Goal: Information Seeking & Learning: Check status

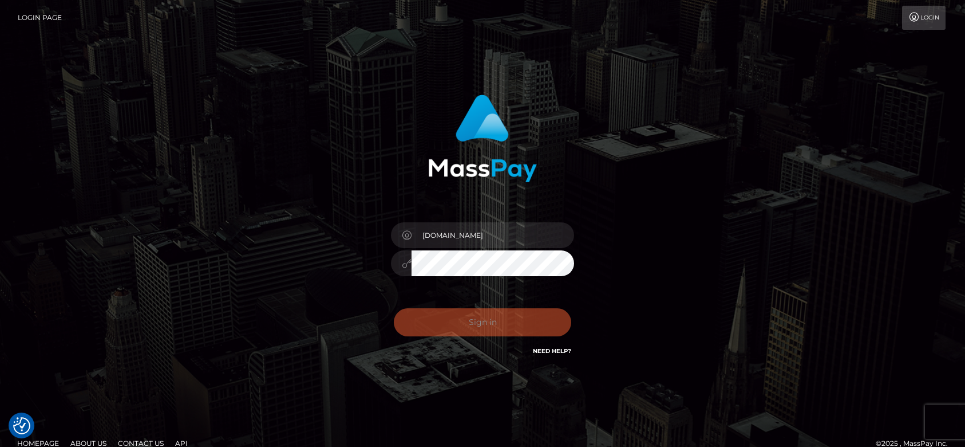
checkbox input "true"
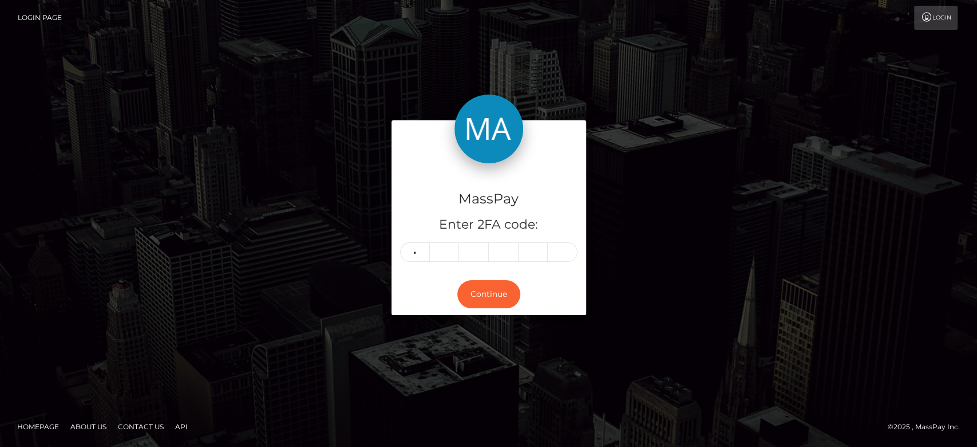
type input "2"
type input "0"
type input "4"
type input "0"
type input "8"
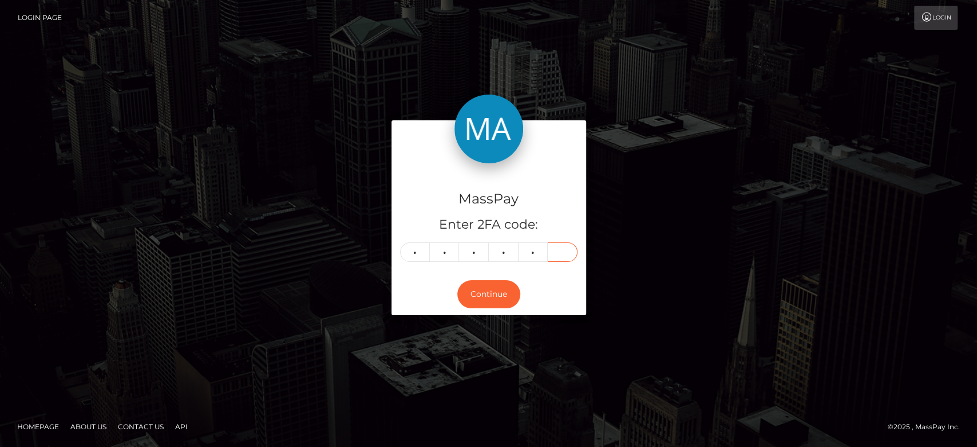
type input "7"
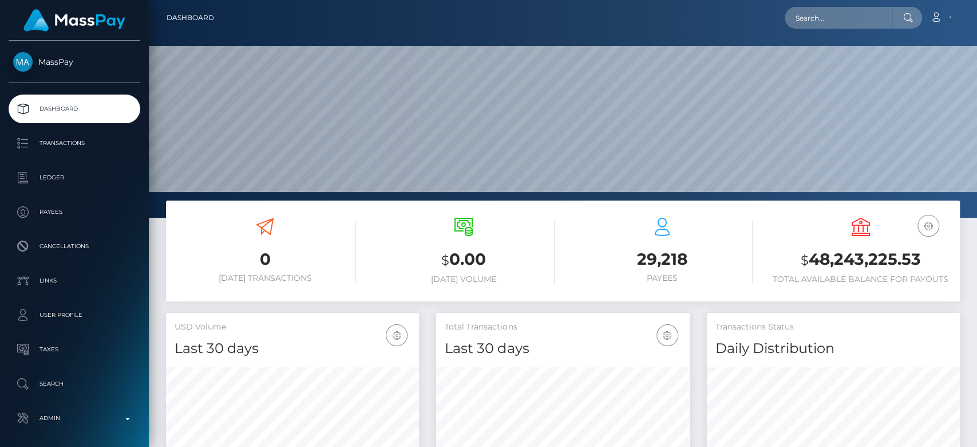
scroll to position [202, 253]
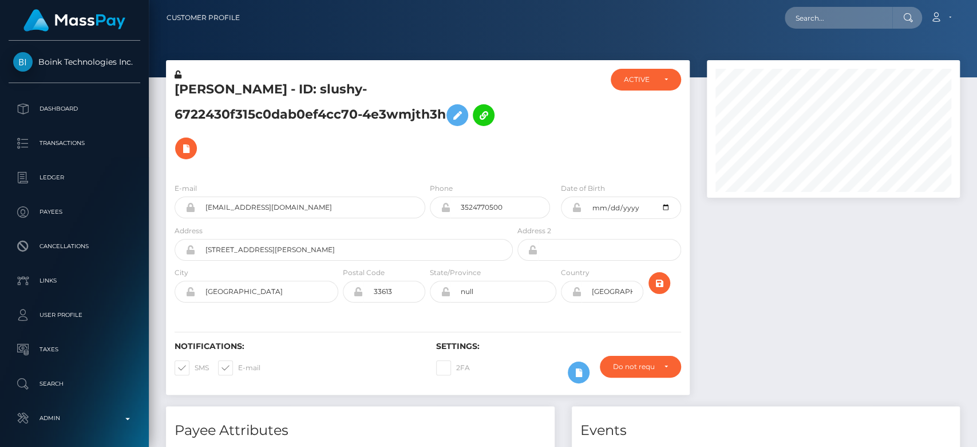
scroll to position [137, 253]
click at [713, 282] on div at bounding box center [833, 233] width 270 height 346
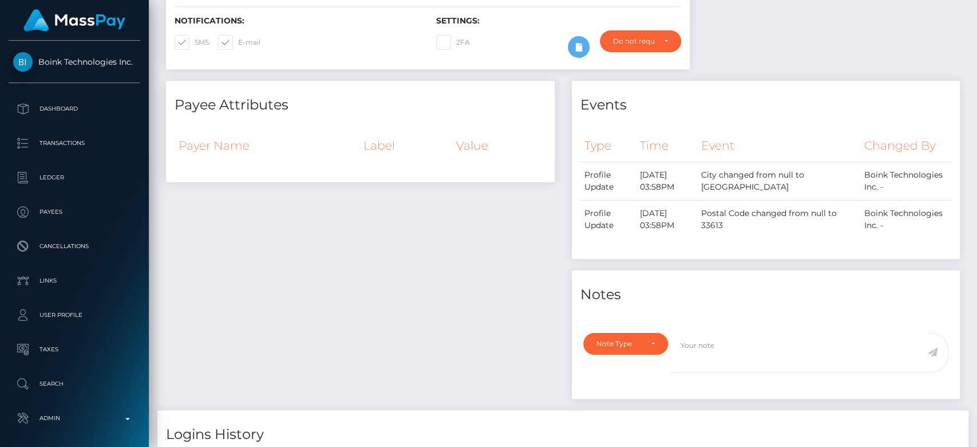
scroll to position [791, 0]
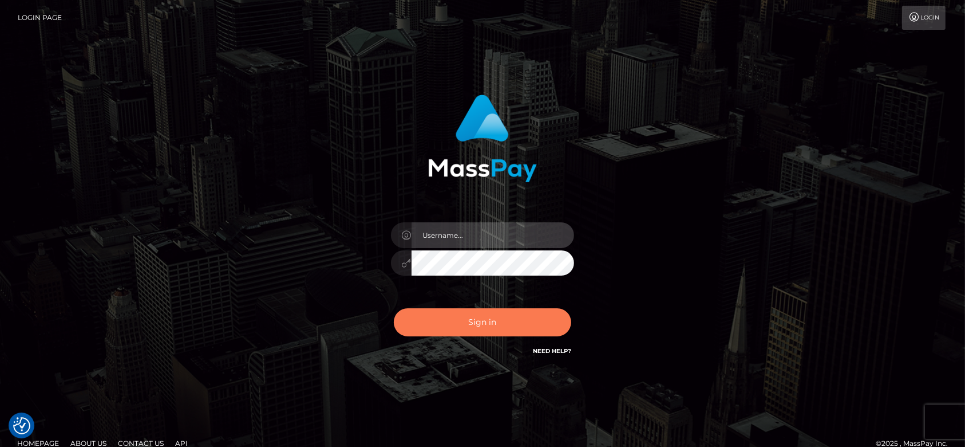
type input "[DOMAIN_NAME]"
click at [480, 326] on button "Sign in" at bounding box center [482, 322] width 177 height 28
type input "[DOMAIN_NAME]"
click at [467, 323] on button "Sign in" at bounding box center [482, 322] width 177 height 28
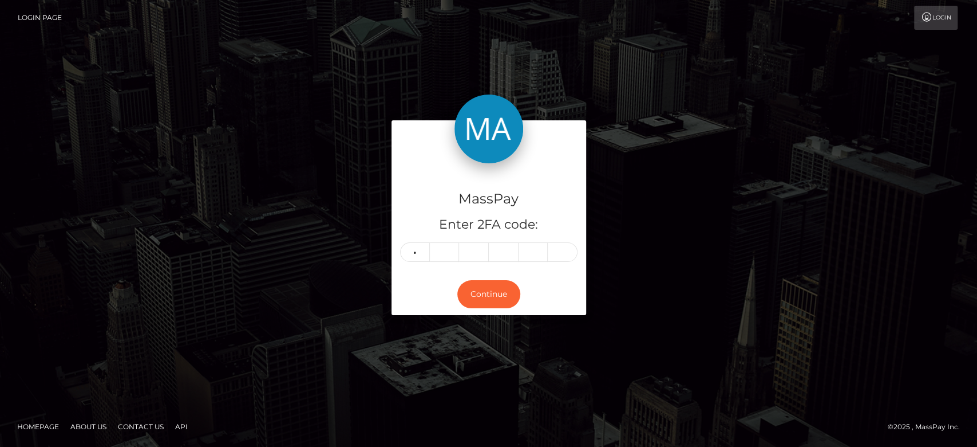
type input "1"
type input "8"
type input "7"
type input "9"
type input "1"
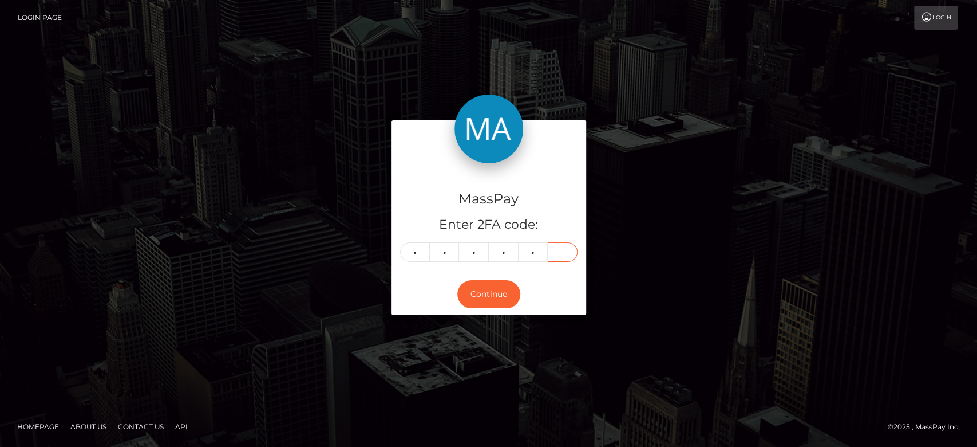
type input "6"
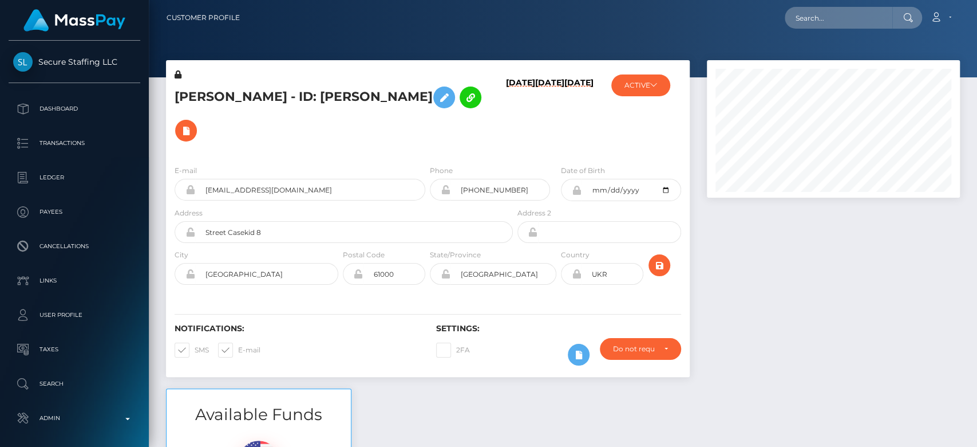
scroll to position [137, 253]
click at [646, 77] on button "ACTIVE" at bounding box center [640, 85] width 59 height 22
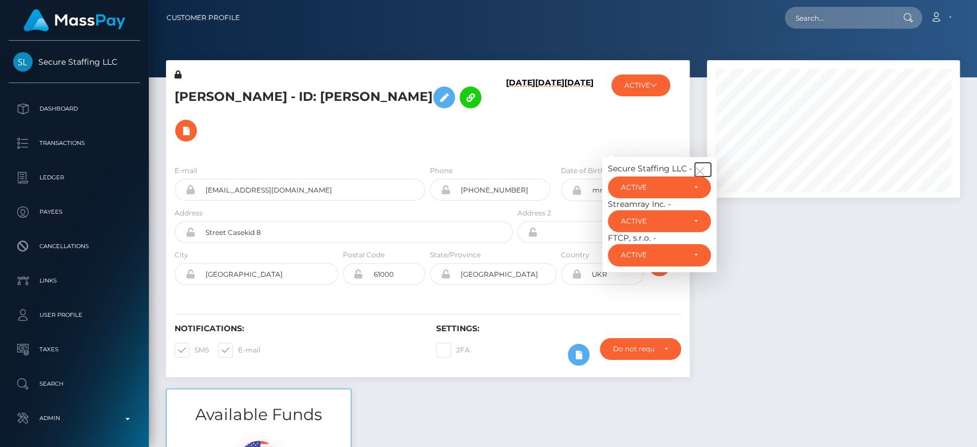
click at [704, 163] on button "button" at bounding box center [703, 170] width 16 height 14
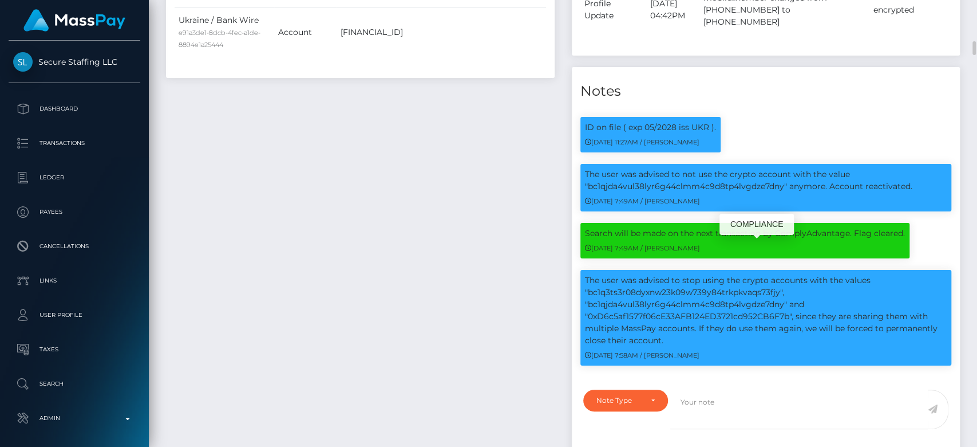
click at [660, 274] on p "The user was advised to stop using the crypto accounts with the values "bc1q3ts…" at bounding box center [766, 310] width 362 height 72
copy p "bc1q3ts3r08dyxnw23k09w739y84trkpkvaqs73fjy"
click at [632, 274] on p "The user was advised to stop using the crypto accounts with the values "bc1q3ts…" at bounding box center [766, 310] width 362 height 72
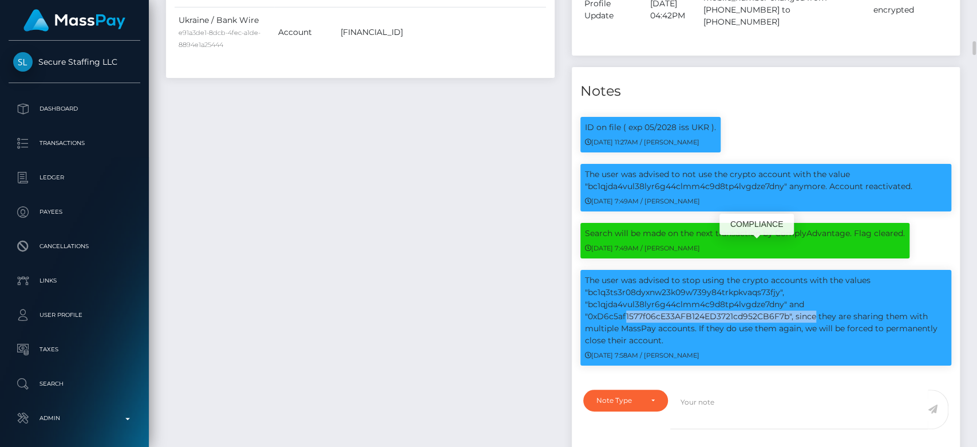
copy p "bc1qjda4vul38lyr6g44clmm4c9d8tp4lvgdze7dny"
click at [656, 287] on p "The user was advised to stop using the crypto accounts with the values "bc1q3ts…" at bounding box center [766, 310] width 362 height 72
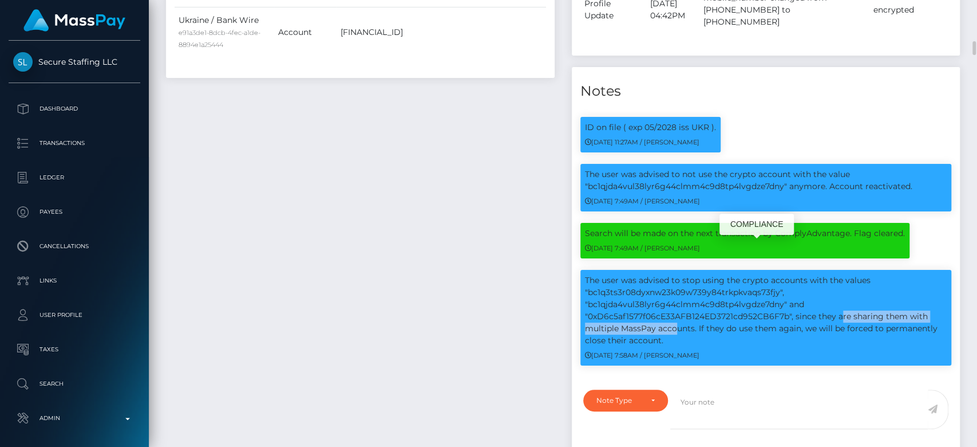
click at [656, 287] on p "The user was advised to stop using the crypto accounts with the values "bc1q3ts…" at bounding box center [766, 310] width 362 height 72
copy p "0xD6c5af1577f06cE33AFB124ED3721cd952CB6F7b"
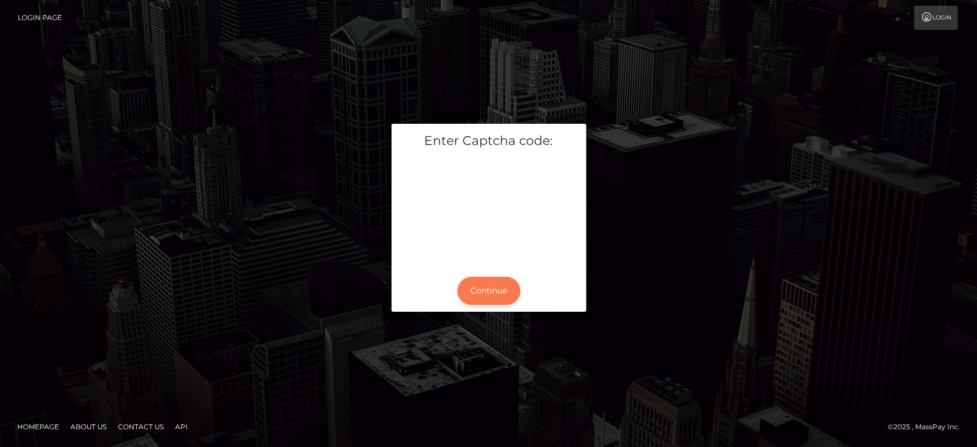
click at [495, 286] on button "Continue" at bounding box center [488, 291] width 63 height 28
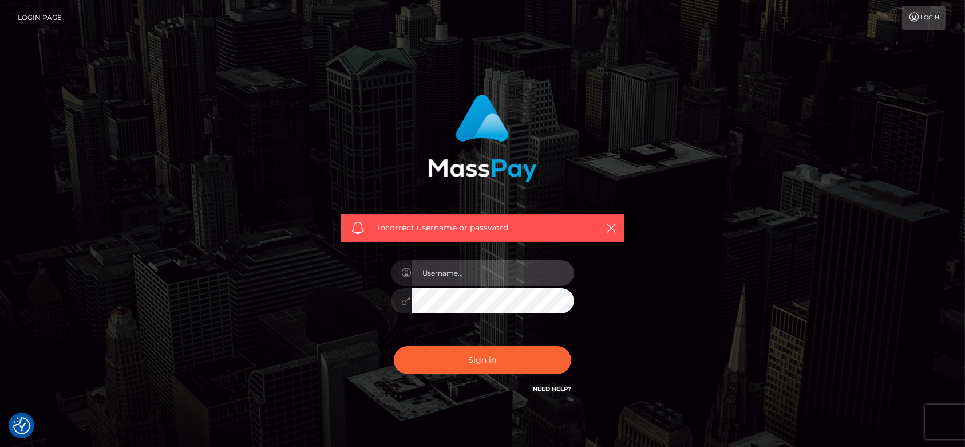
type input "[DOMAIN_NAME]"
click at [481, 344] on div "Sign in Need Help?" at bounding box center [482, 364] width 200 height 51
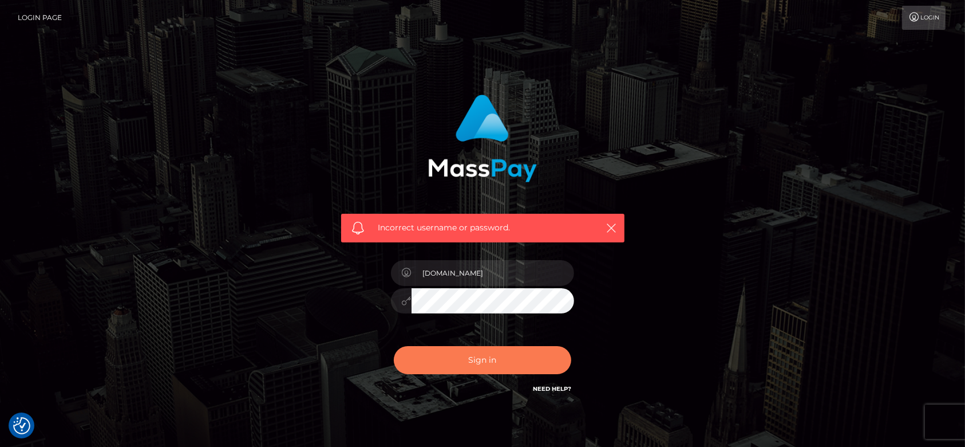
click at [481, 355] on button "Sign in" at bounding box center [482, 360] width 177 height 28
click at [615, 231] on icon "button" at bounding box center [611, 227] width 11 height 11
click at [615, 230] on icon "button" at bounding box center [611, 227] width 11 height 11
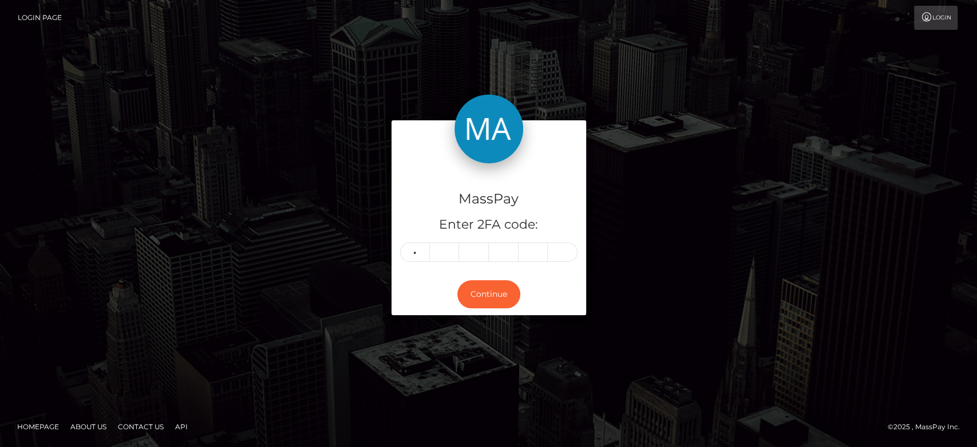
type input "9"
type input "1"
type input "9"
type input "7"
type input "5"
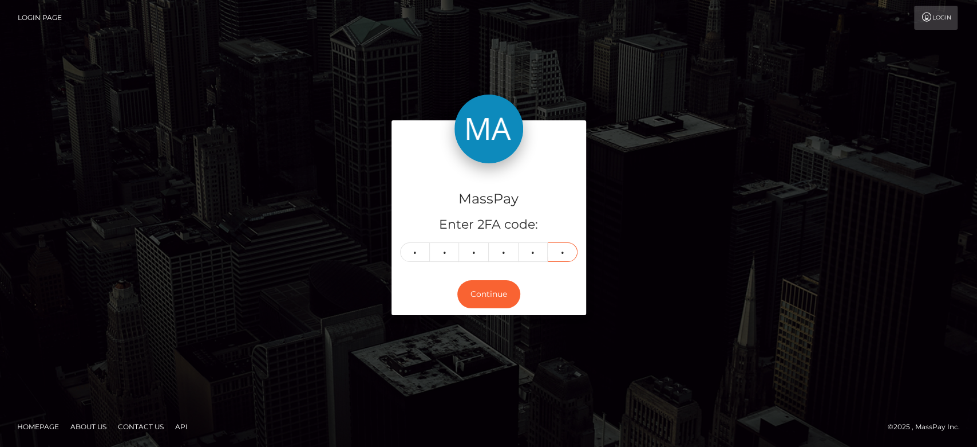
type input "4"
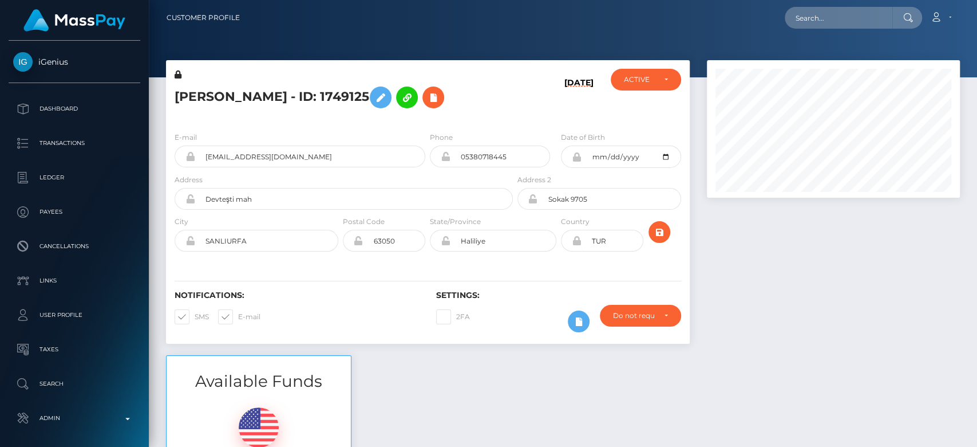
scroll to position [137, 253]
click at [859, 266] on div at bounding box center [833, 207] width 270 height 295
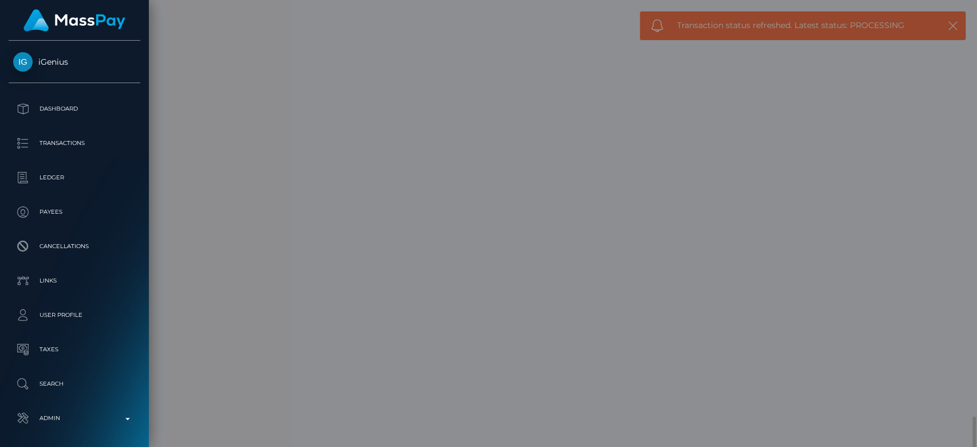
scroll to position [0, 0]
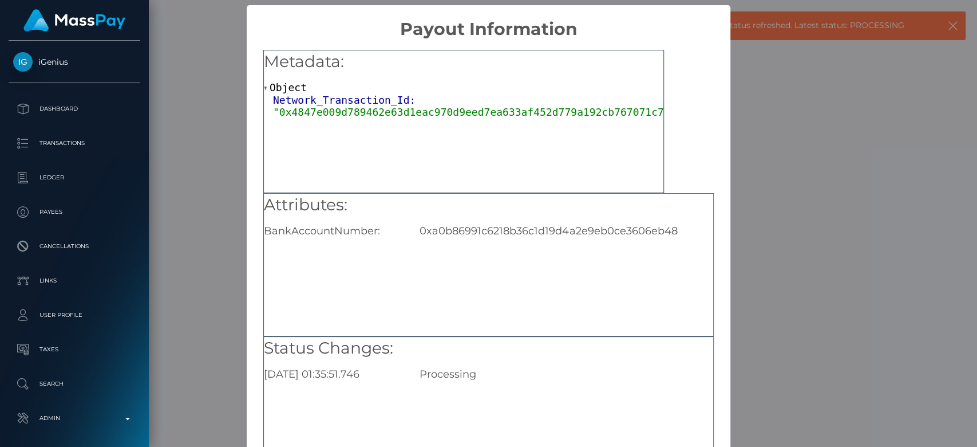
click at [490, 228] on div "0xa0b86991c6218b36c1d19d4a2e9eb0ce3606eb48" at bounding box center [566, 230] width 311 height 13
copy div "0xa0b86991c6218b36c1d19d4a2e9eb0ce3606eb48"
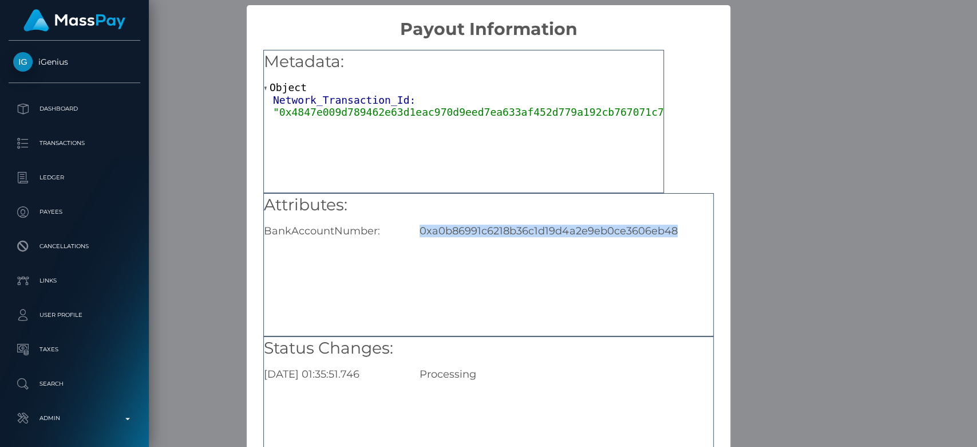
click at [769, 227] on div "× Payout Information Metadata: Object Network_Transaction_Id: "0x4847e009d78946…" at bounding box center [488, 223] width 977 height 447
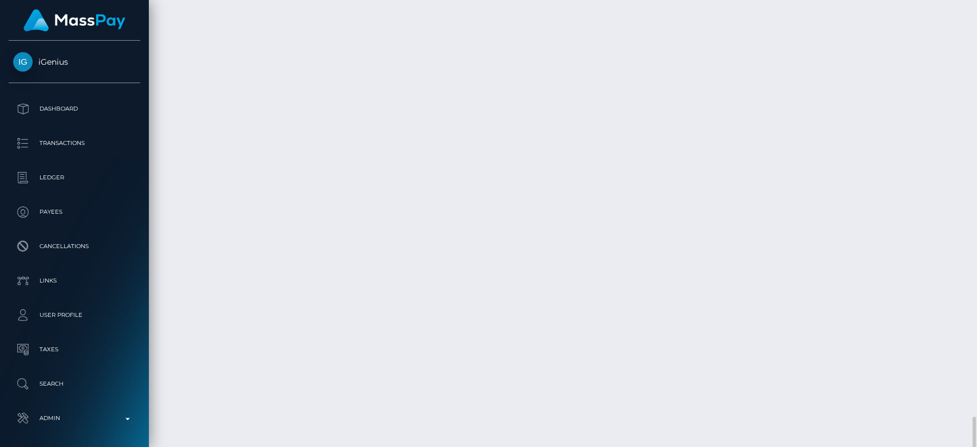
scroll to position [137, 253]
drag, startPoint x: 169, startPoint y: 247, endPoint x: 903, endPoint y: 246, distance: 733.4
copy tr "October 10, 2025 11:37AM USDC - Ethereum(ERC20) / Confirmation: osteyqmkr4pg / …"
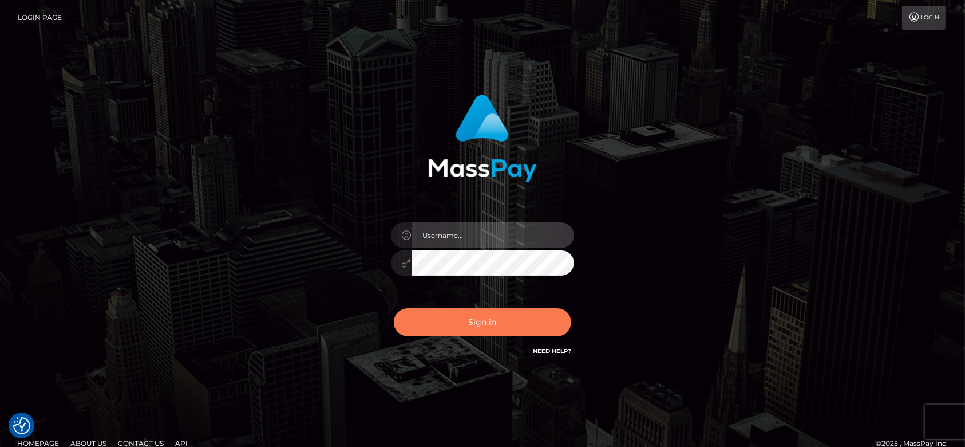
type input "[DOMAIN_NAME]"
click at [459, 311] on button "Sign in" at bounding box center [482, 322] width 177 height 28
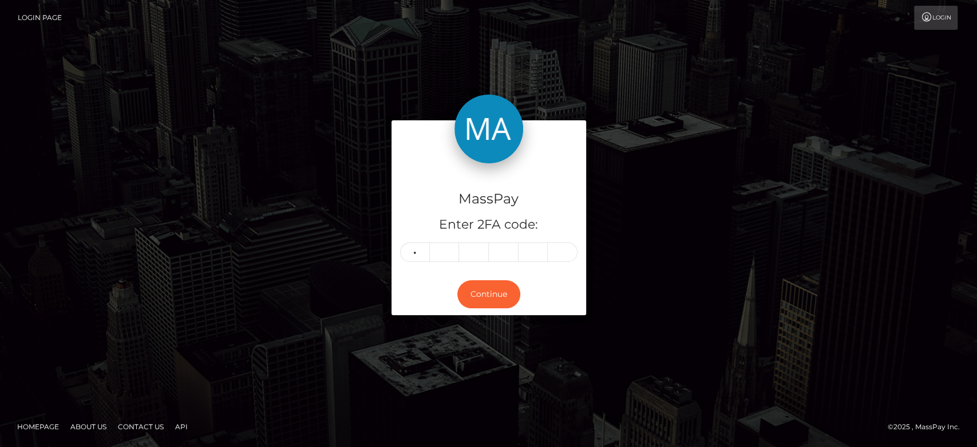
type input "6"
type input "1"
type input "6"
type input "3"
type input "2"
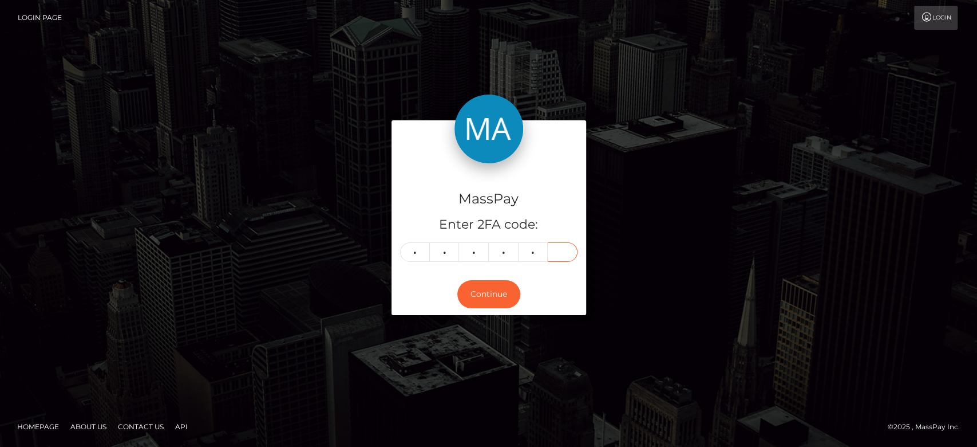
type input "3"
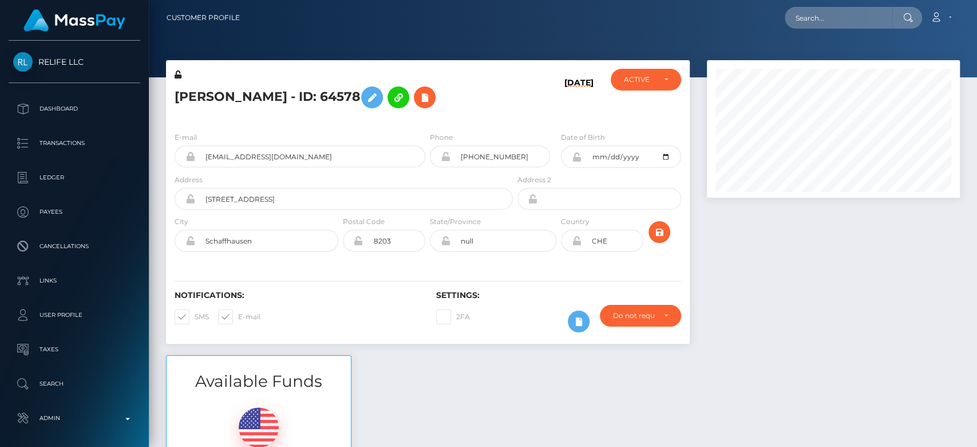
scroll to position [137, 253]
click at [733, 270] on div at bounding box center [833, 207] width 270 height 295
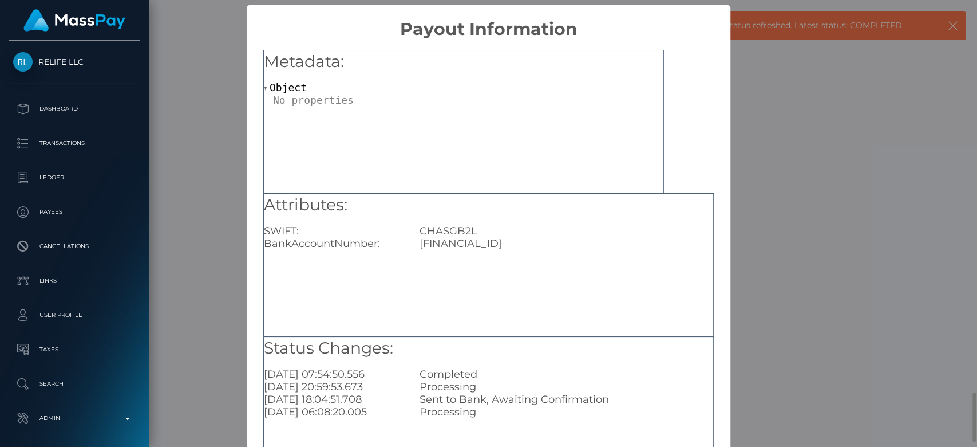
scroll to position [0, 0]
click at [740, 282] on div "× Payout Information Metadata: Object Attributes: SWIFT: CHASGB2L BankAccountNu…" at bounding box center [488, 223] width 977 height 447
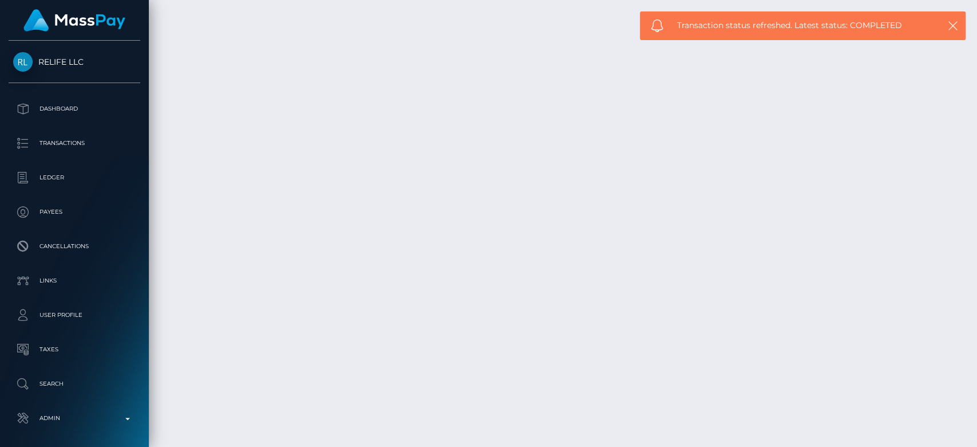
scroll to position [137, 253]
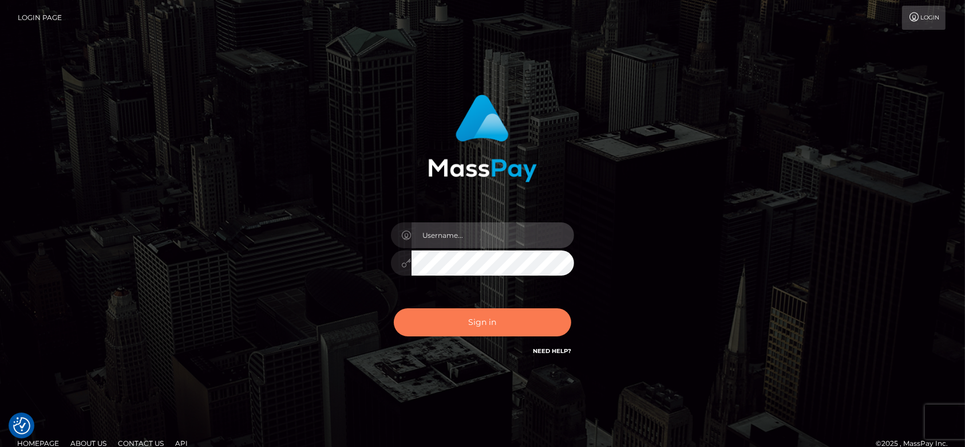
type input "[DOMAIN_NAME]"
click at [465, 324] on button "Sign in" at bounding box center [482, 322] width 177 height 28
type input "[DOMAIN_NAME]"
click at [457, 308] on button "Sign in" at bounding box center [482, 322] width 177 height 28
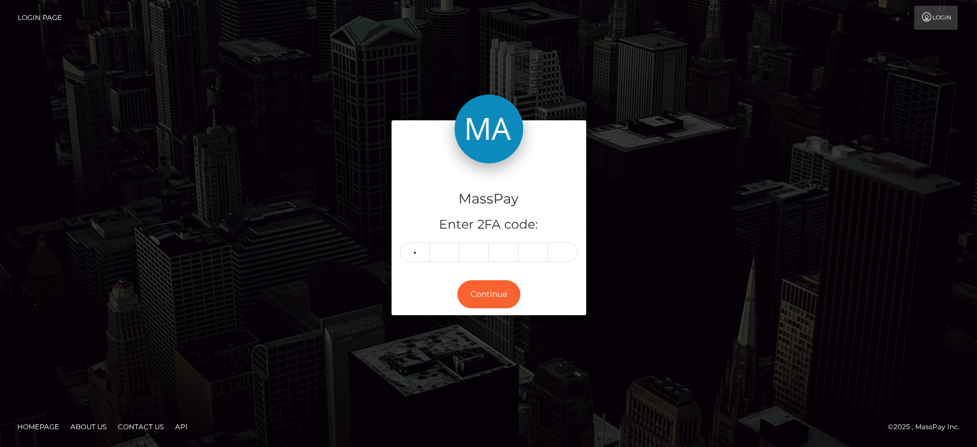
type input "8"
type input "7"
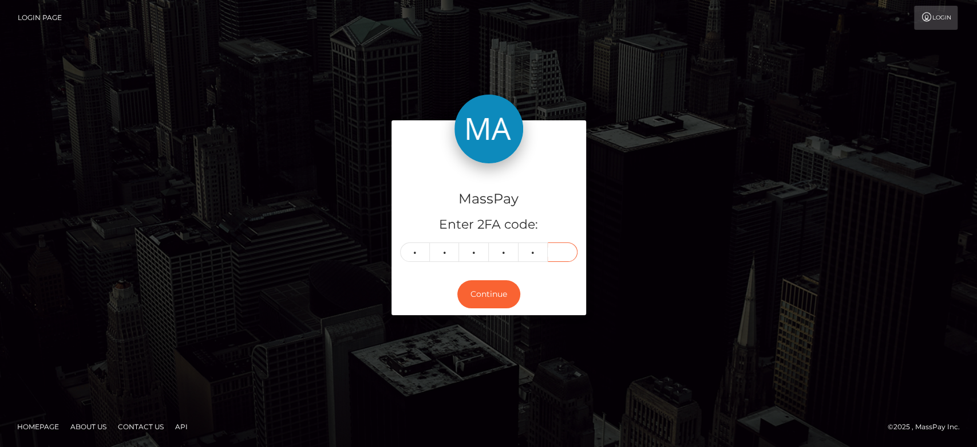
type input "0"
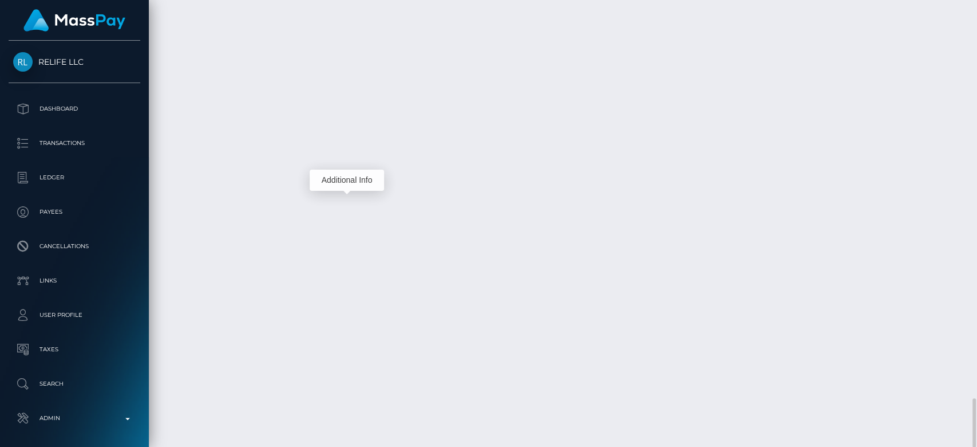
scroll to position [137, 253]
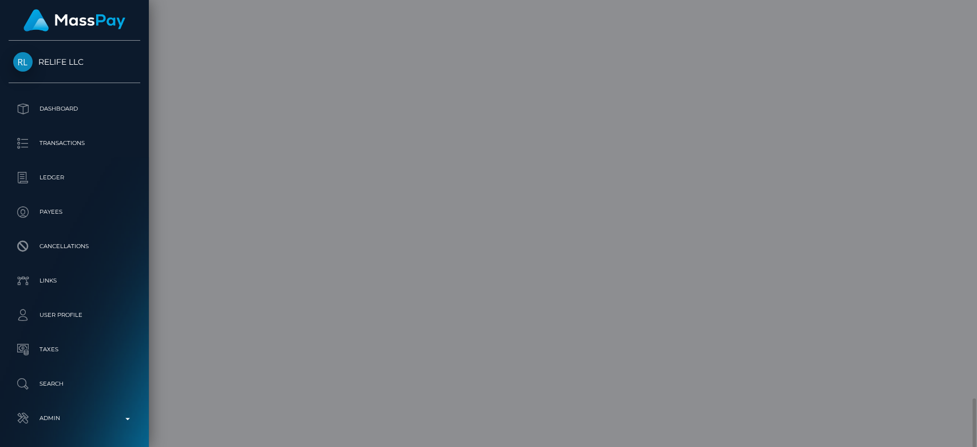
scroll to position [0, 0]
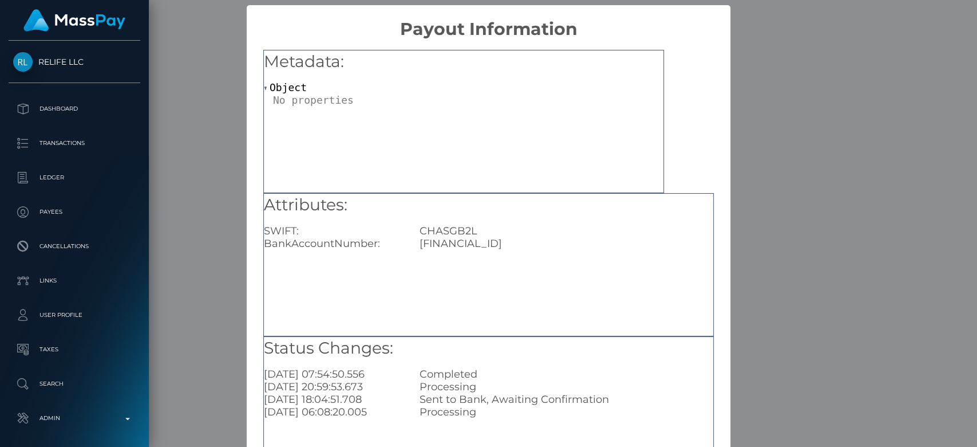
click at [745, 272] on div "× Payout Information Metadata: Object Attributes: SWIFT: CHASGB2L BankAccountNu…" at bounding box center [488, 223] width 977 height 447
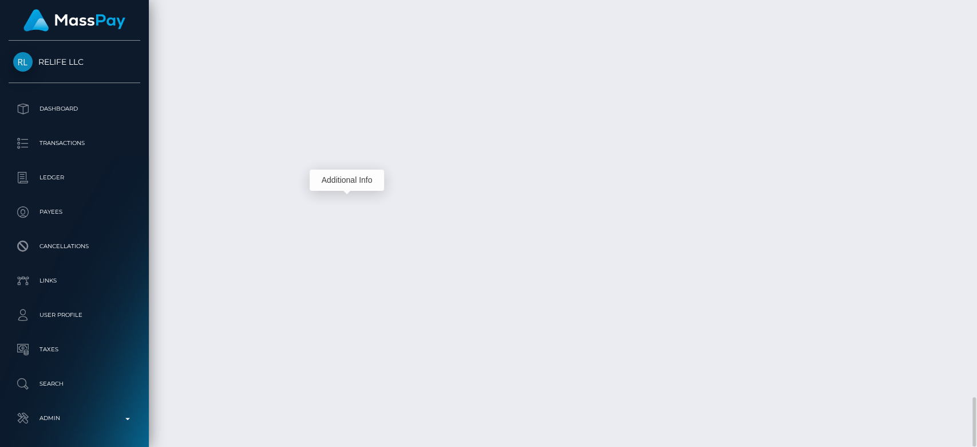
scroll to position [3591, 0]
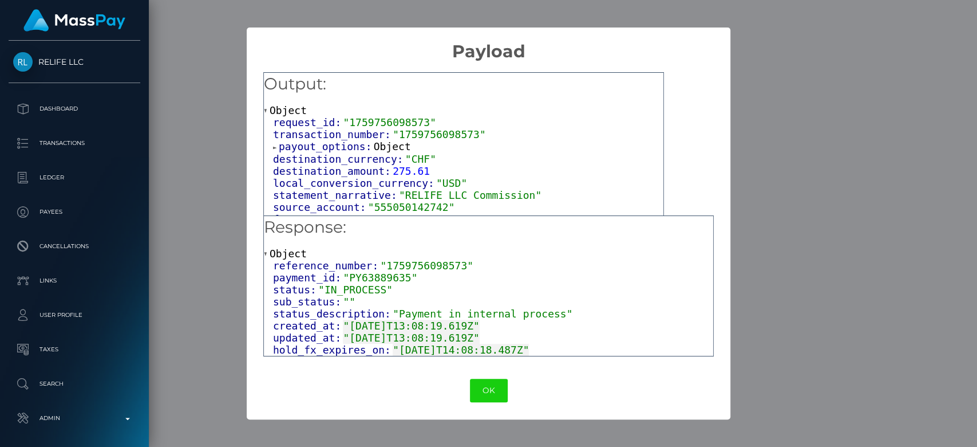
click at [783, 236] on div "× Payload Output: Object request_id: "1759756098573" transaction_number: "17597…" at bounding box center [488, 223] width 977 height 447
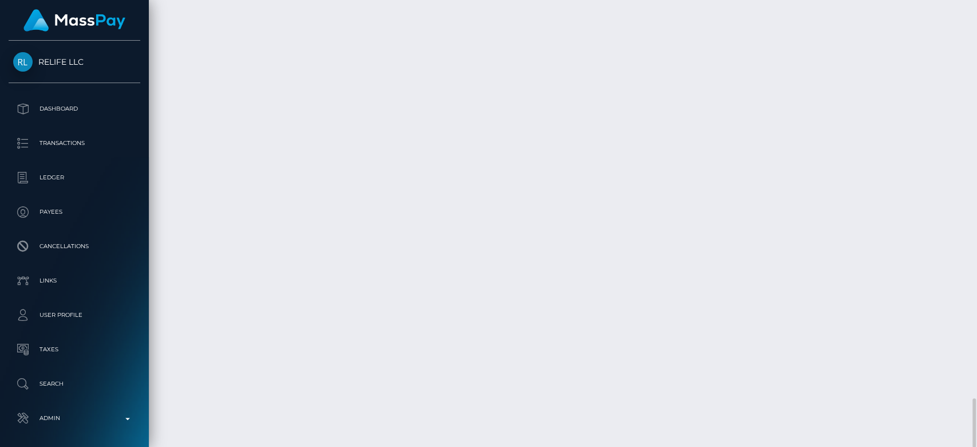
scroll to position [137, 253]
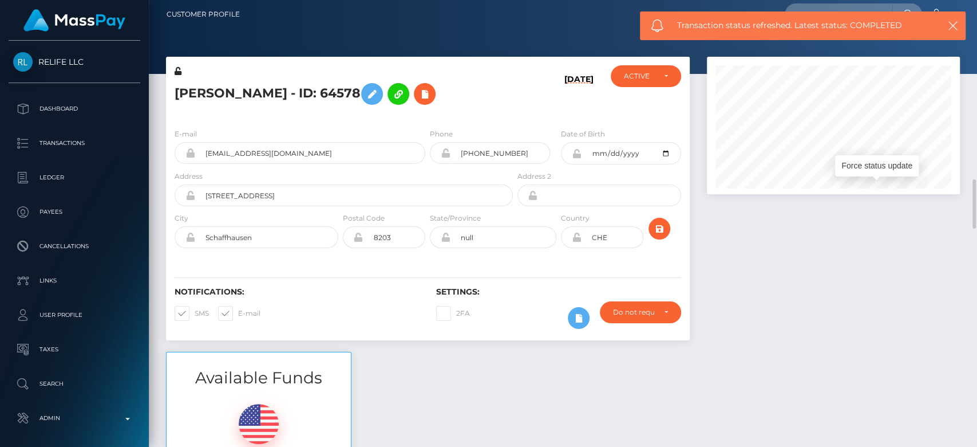
scroll to position [0, 0]
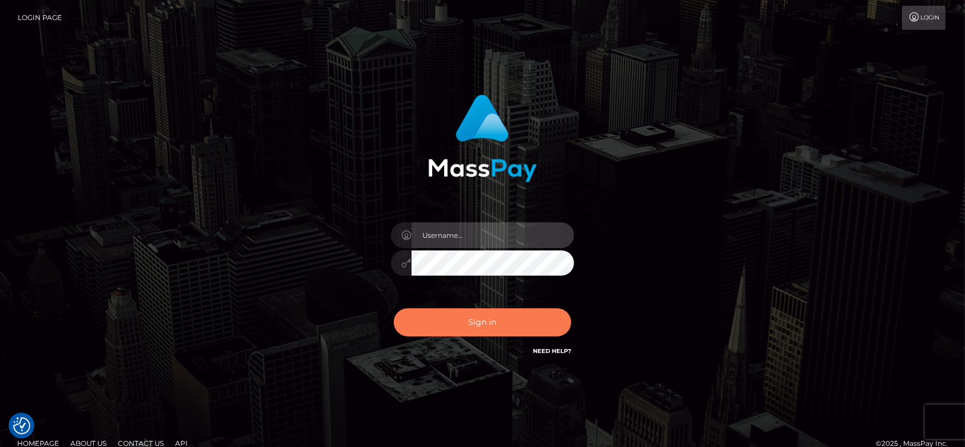
type input "[DOMAIN_NAME]"
click at [471, 322] on button "Sign in" at bounding box center [482, 322] width 177 height 28
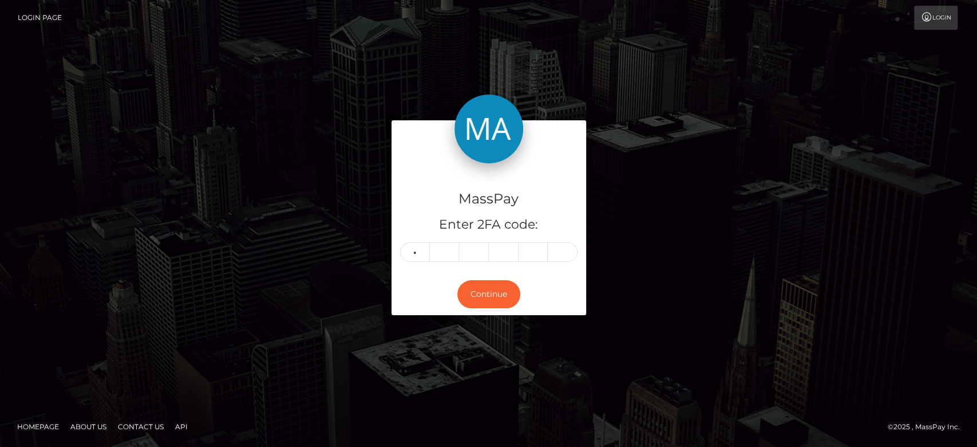
type input "2"
type input "3"
type input "9"
type input "0"
type input "2"
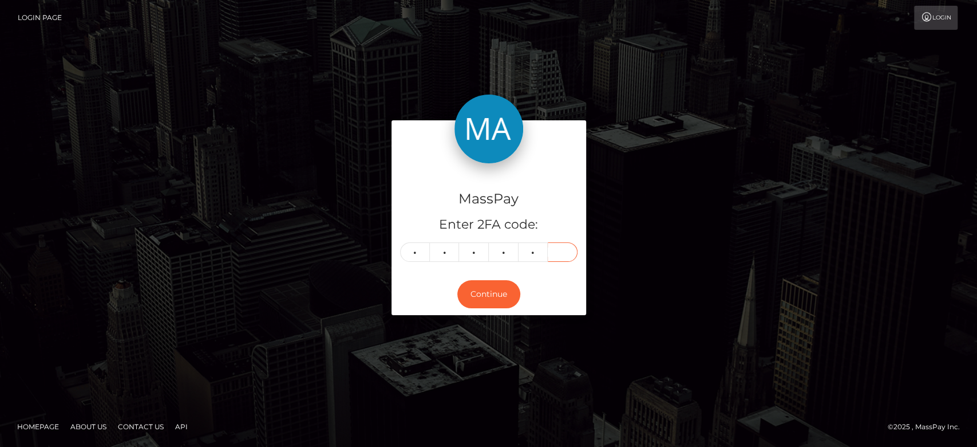
type input "3"
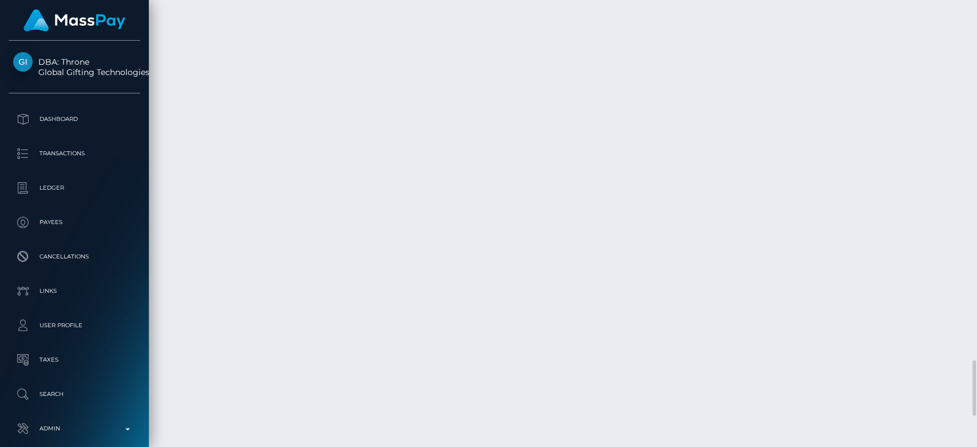
scroll to position [3172, 0]
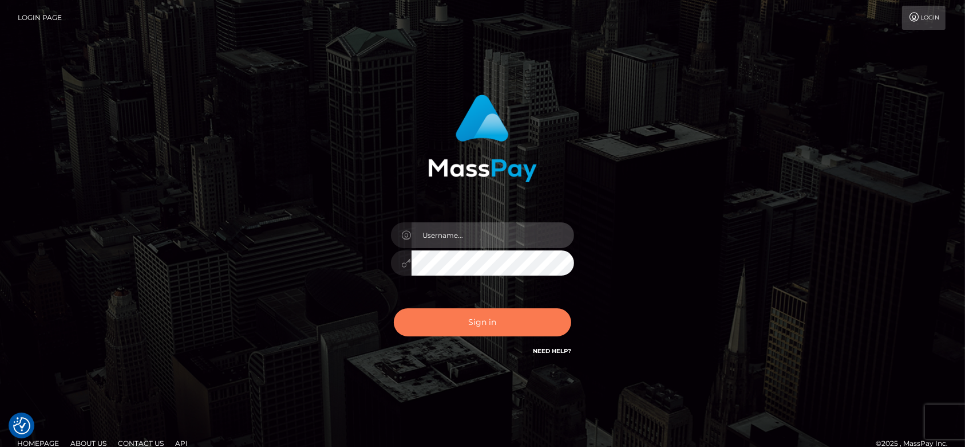
type input "[DOMAIN_NAME]"
click at [458, 319] on button "Sign in" at bounding box center [482, 322] width 177 height 28
type input "[DOMAIN_NAME]"
click at [455, 316] on button "Sign in" at bounding box center [482, 322] width 177 height 28
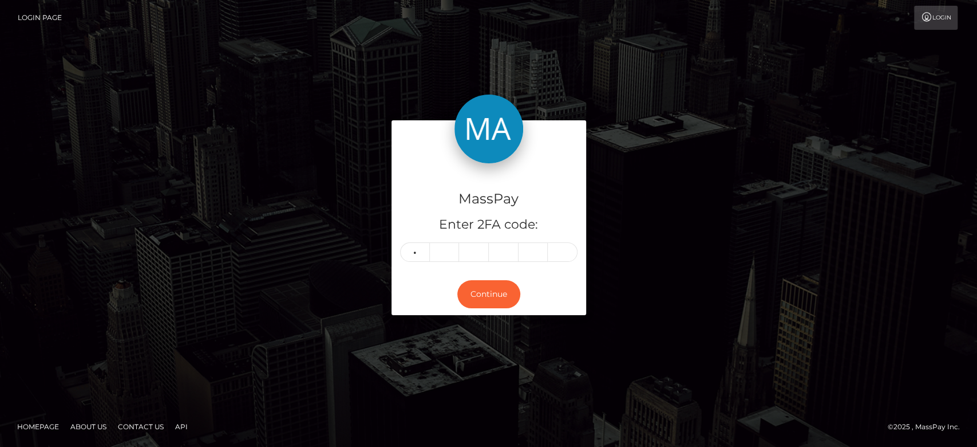
type input "0"
type input "1"
type input "7"
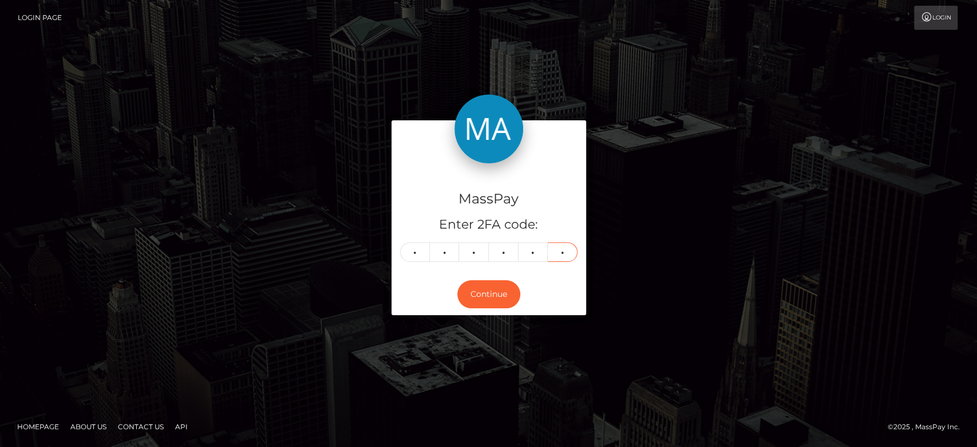
type input "4"
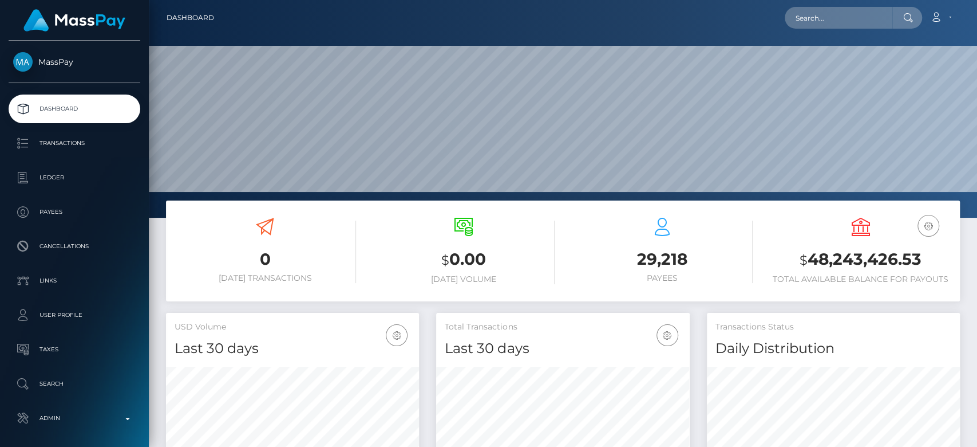
scroll to position [202, 253]
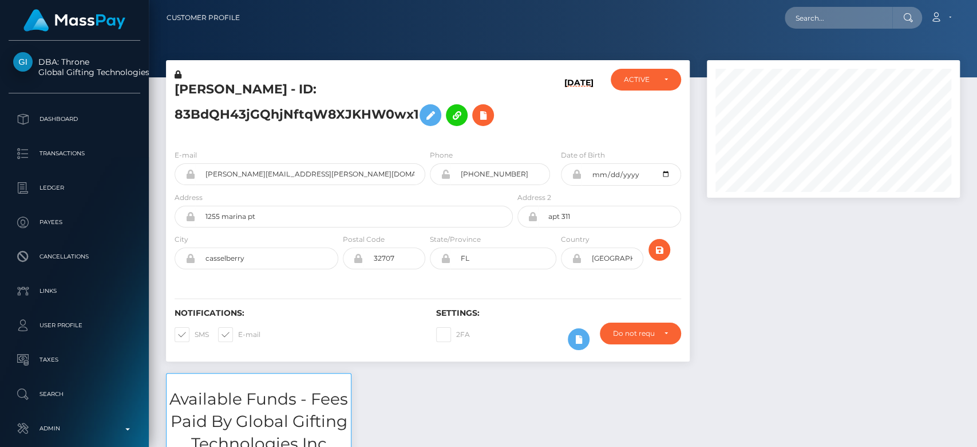
scroll to position [137, 253]
click at [810, 14] on input "text" at bounding box center [839, 18] width 108 height 22
paste input "09fcbcda-4d9d-41f7-9cd8-34bc3c5e2247"
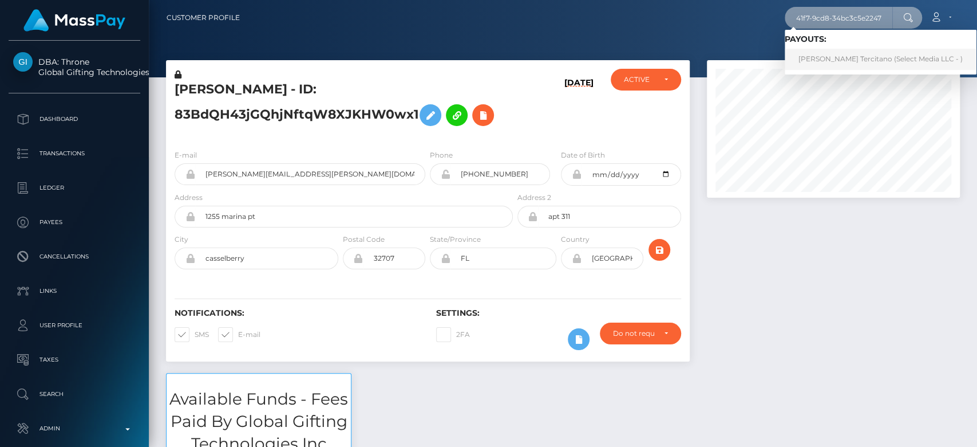
type input "09fcbcda-4d9d-41f7-9cd8-34bc3c5e2247"
click at [820, 57] on link "[PERSON_NAME] Tercitano (Select Media LLC - )" at bounding box center [881, 59] width 192 height 21
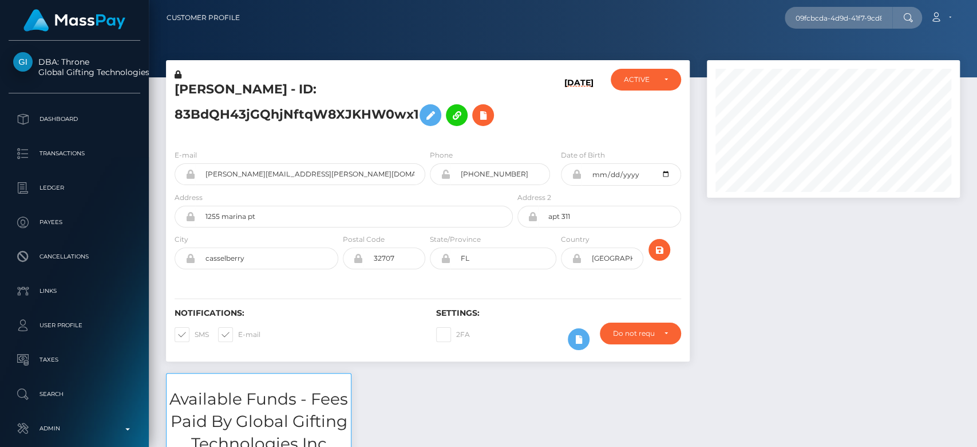
click at [786, 228] on div at bounding box center [833, 216] width 270 height 313
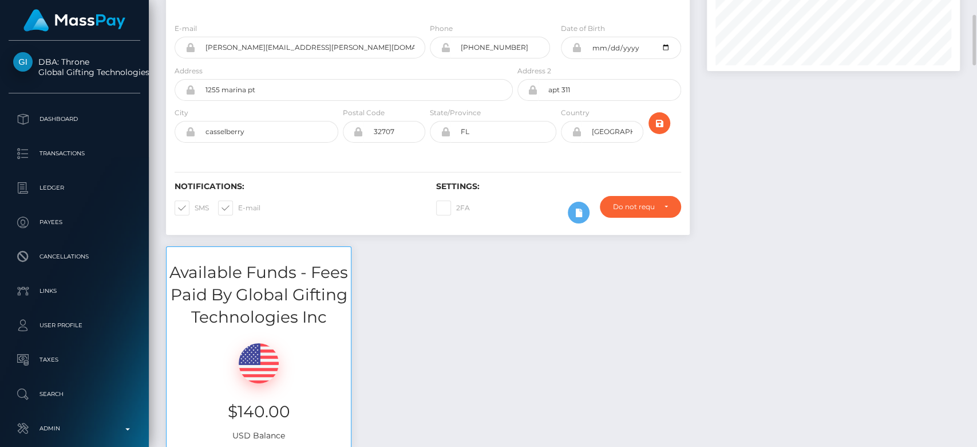
scroll to position [128, 0]
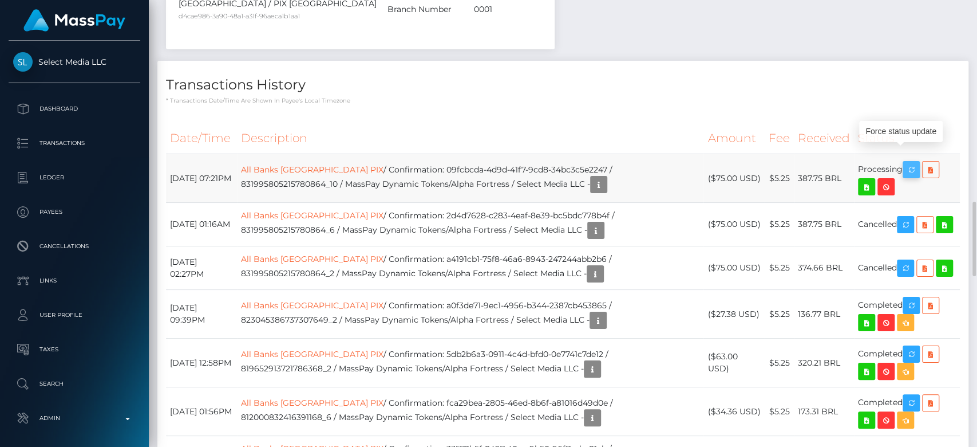
scroll to position [137, 253]
click at [914, 163] on icon "button" at bounding box center [912, 170] width 14 height 14
